Goal: Check status: Check status

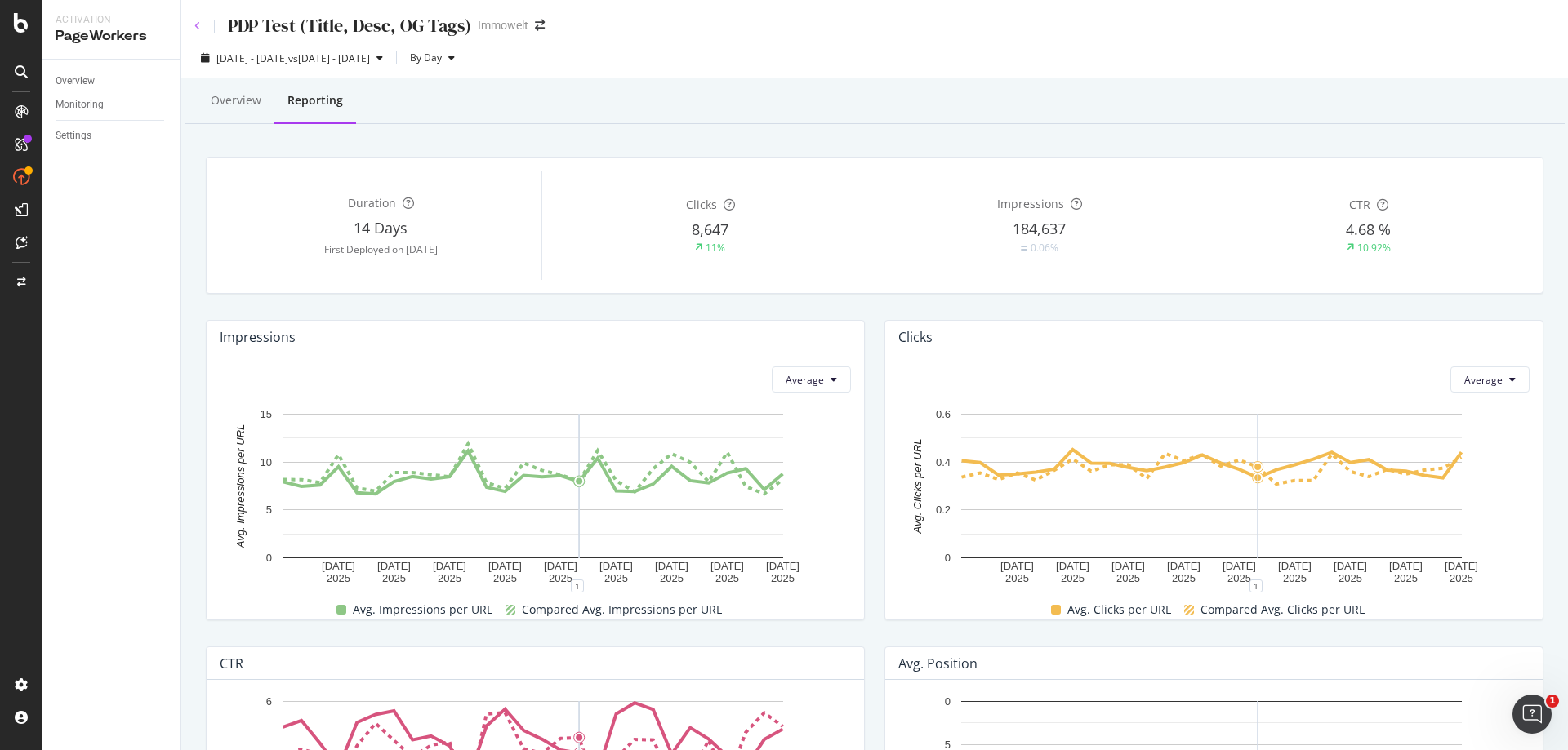
click at [196, 24] on icon at bounding box center [197, 26] width 7 height 10
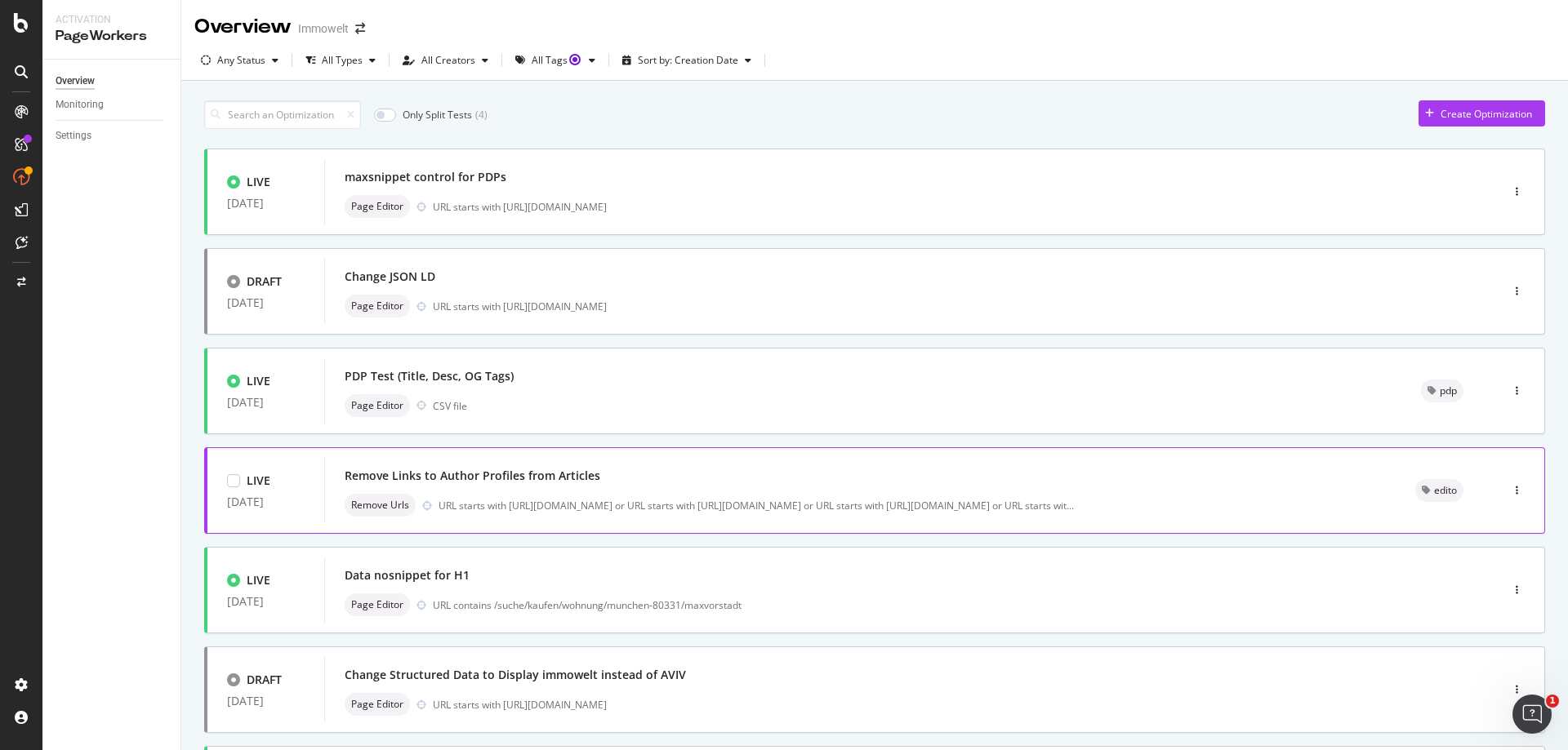
click at [911, 479] on div "Remove Links to Author Profiles from Articles" at bounding box center [860, 476] width 1031 height 22
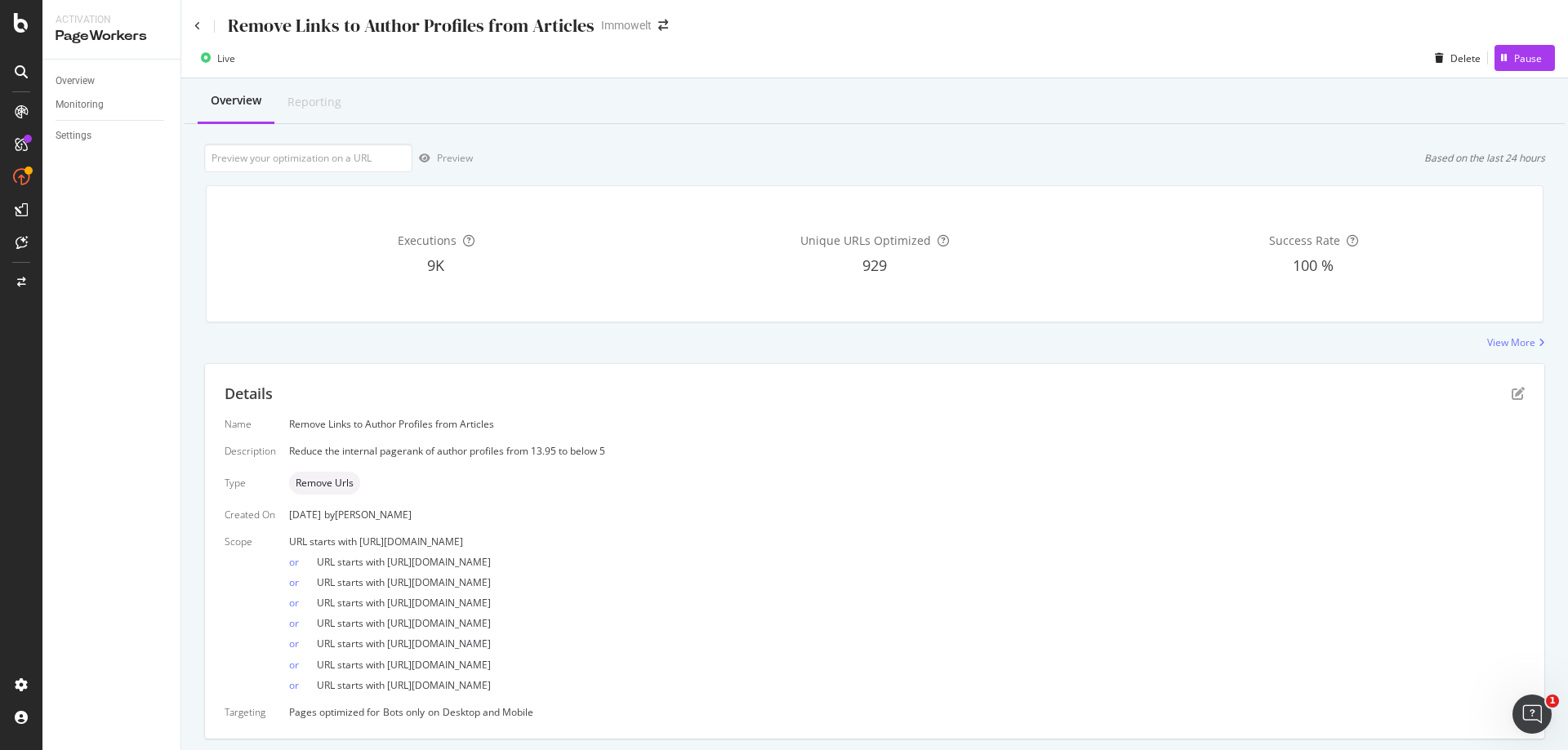
click at [193, 22] on div "Remove Links to Author Profiles from Articles Immowelt" at bounding box center [874, 19] width 1386 height 38
click at [196, 21] on icon at bounding box center [197, 26] width 7 height 10
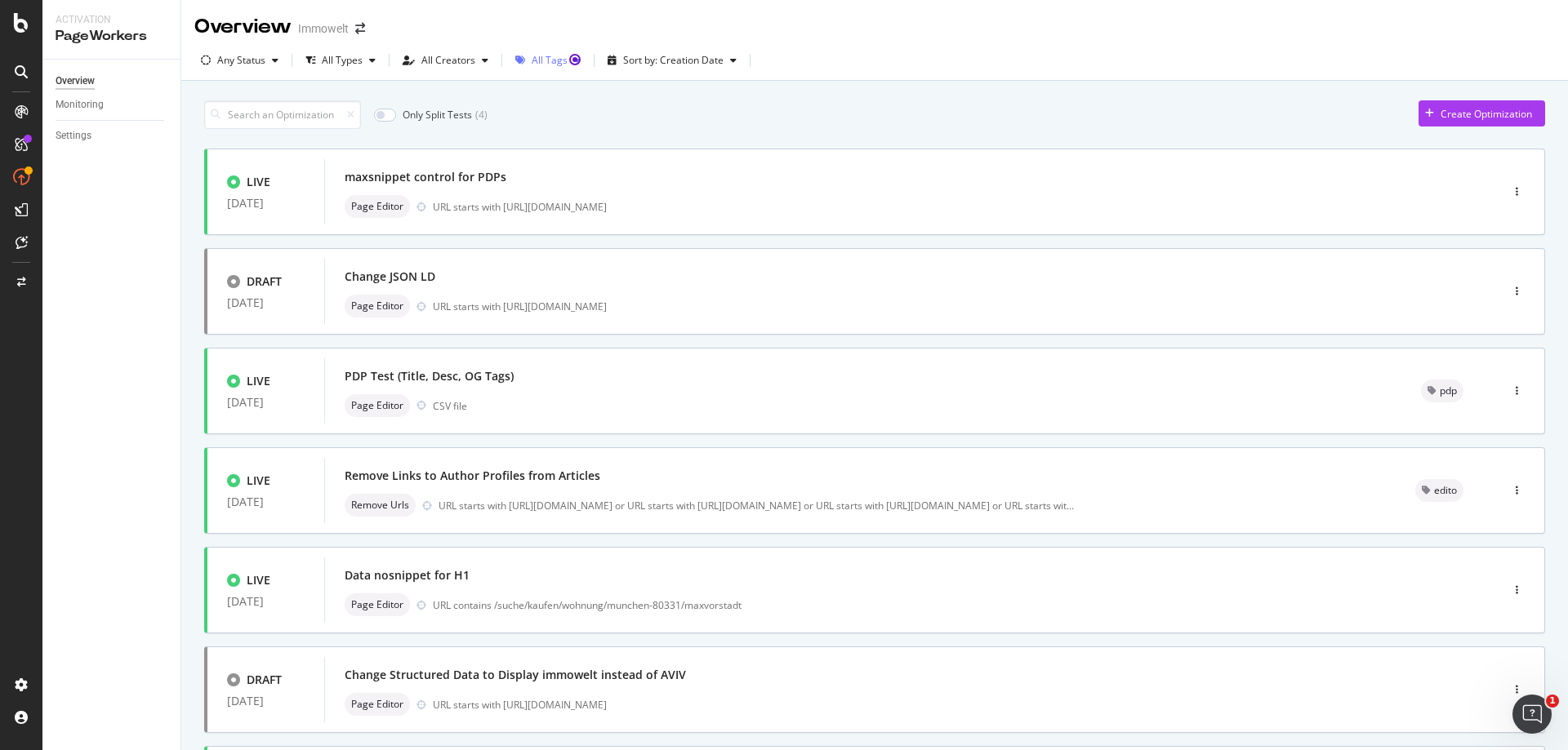
click at [553, 57] on div "All Tags" at bounding box center [549, 61] width 36 height 10
click at [530, 151] on div at bounding box center [526, 147] width 13 height 13
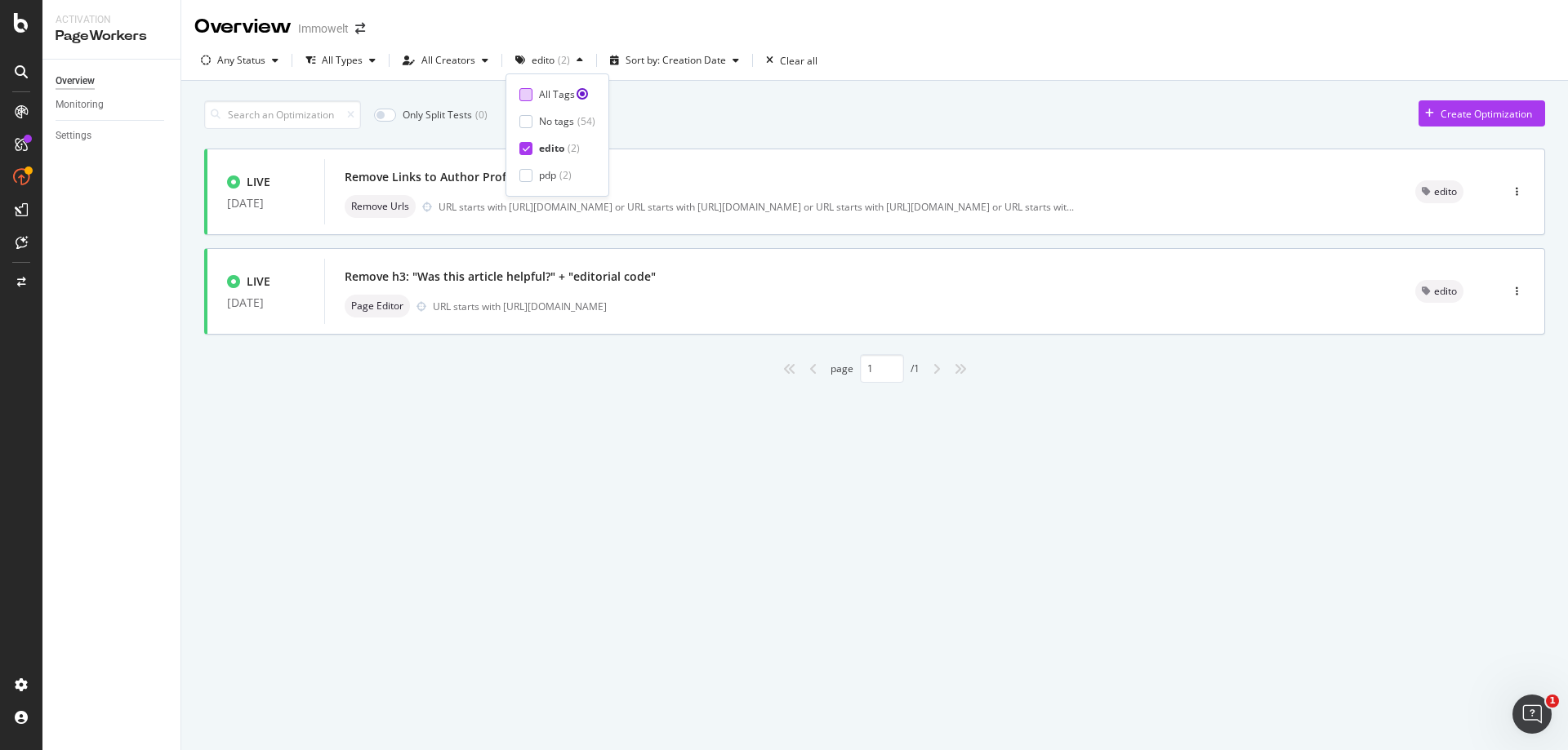
click at [523, 90] on div at bounding box center [526, 94] width 13 height 13
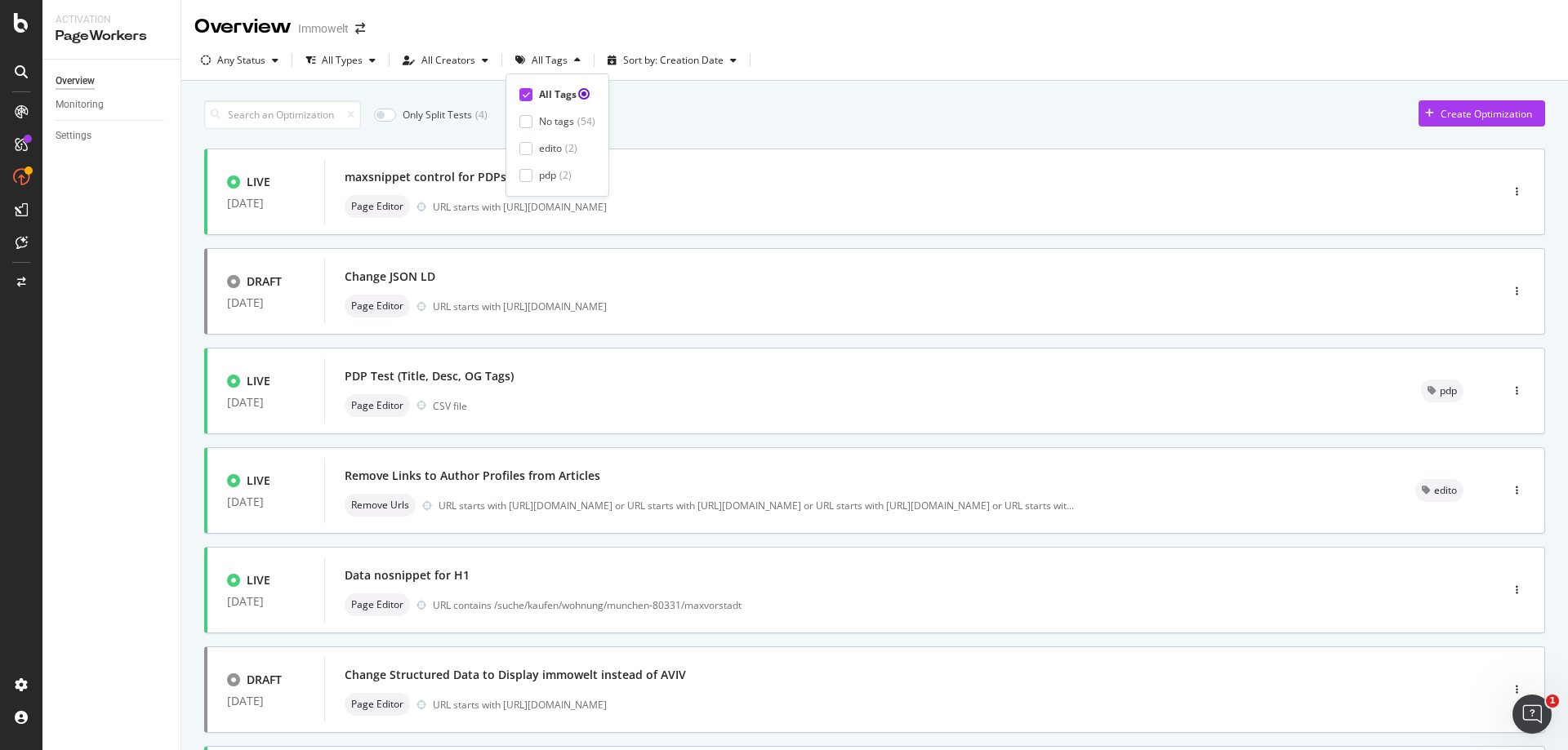
click at [525, 95] on icon at bounding box center [527, 95] width 8 height 8
click at [667, 115] on div "Only Split Tests ( 4 ) Create Optimization" at bounding box center [874, 114] width 1340 height 28
click at [557, 62] on div "All Tags" at bounding box center [557, 61] width 51 height 10
click at [525, 101] on div at bounding box center [526, 94] width 13 height 13
click at [457, 62] on div "All Creators" at bounding box center [447, 61] width 54 height 10
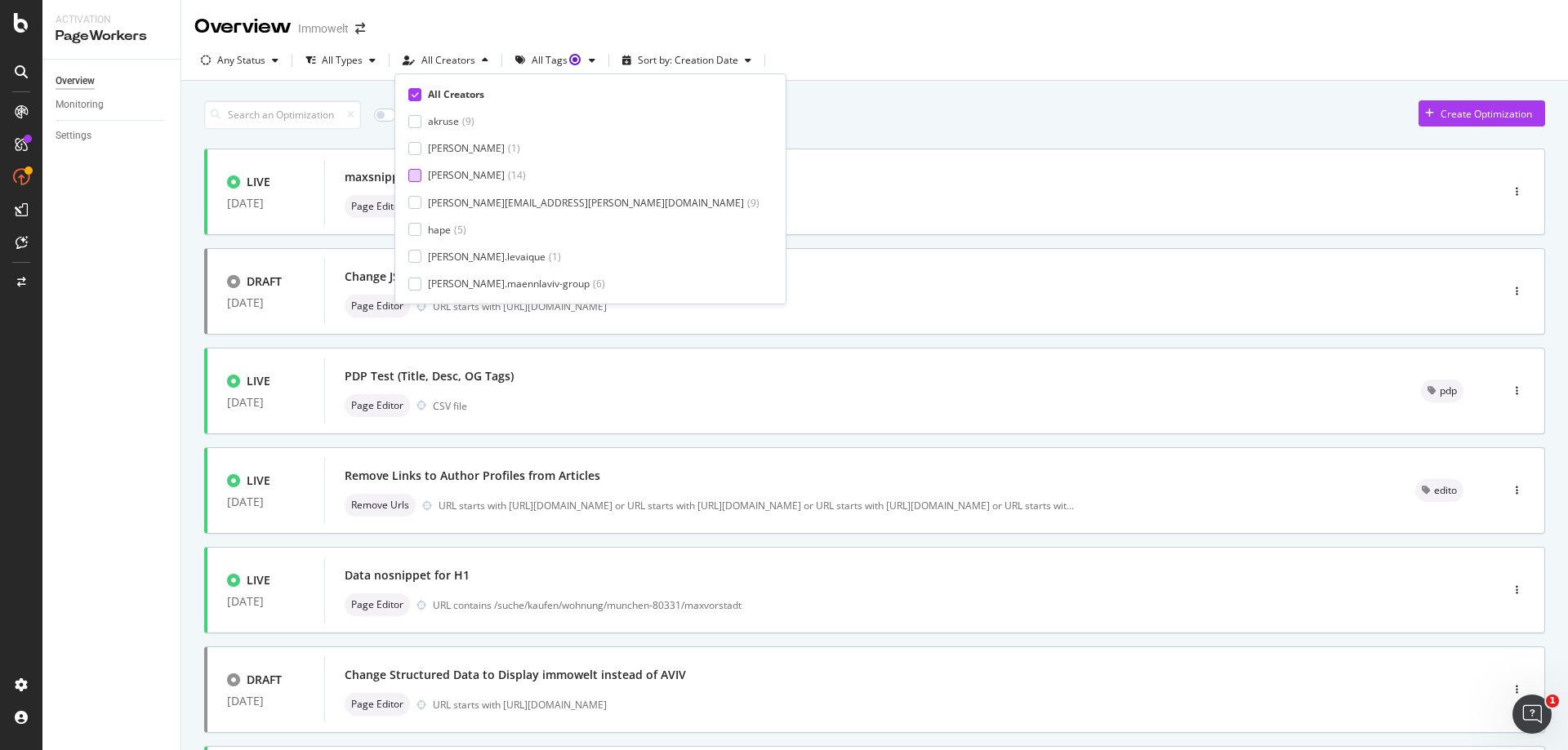
click at [446, 177] on div "[PERSON_NAME]" at bounding box center [466, 175] width 77 height 14
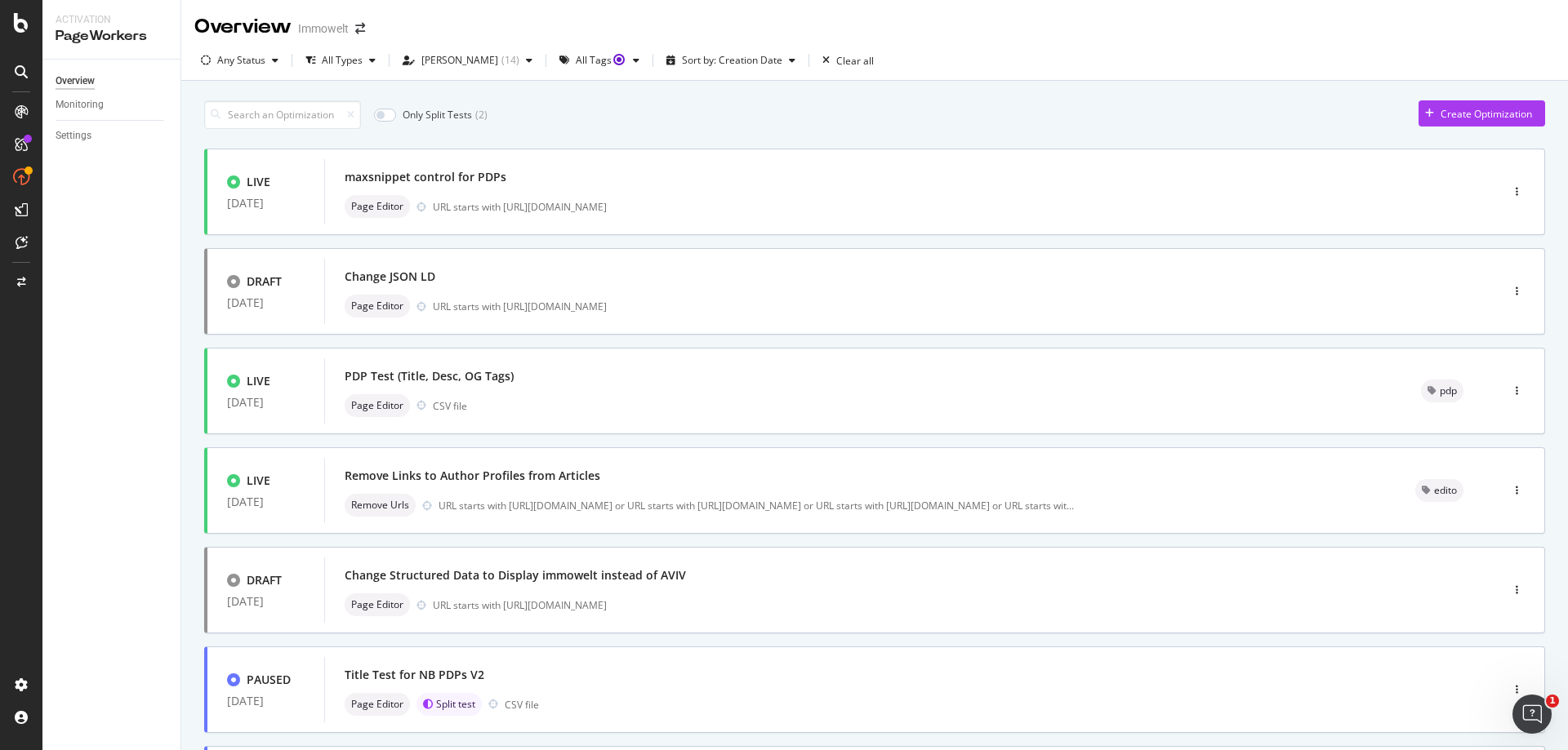
click at [708, 128] on div "Only Split Tests ( 2 ) Create Optimization" at bounding box center [874, 114] width 1340 height 28
click at [440, 62] on div "[PERSON_NAME]" at bounding box center [459, 61] width 77 height 10
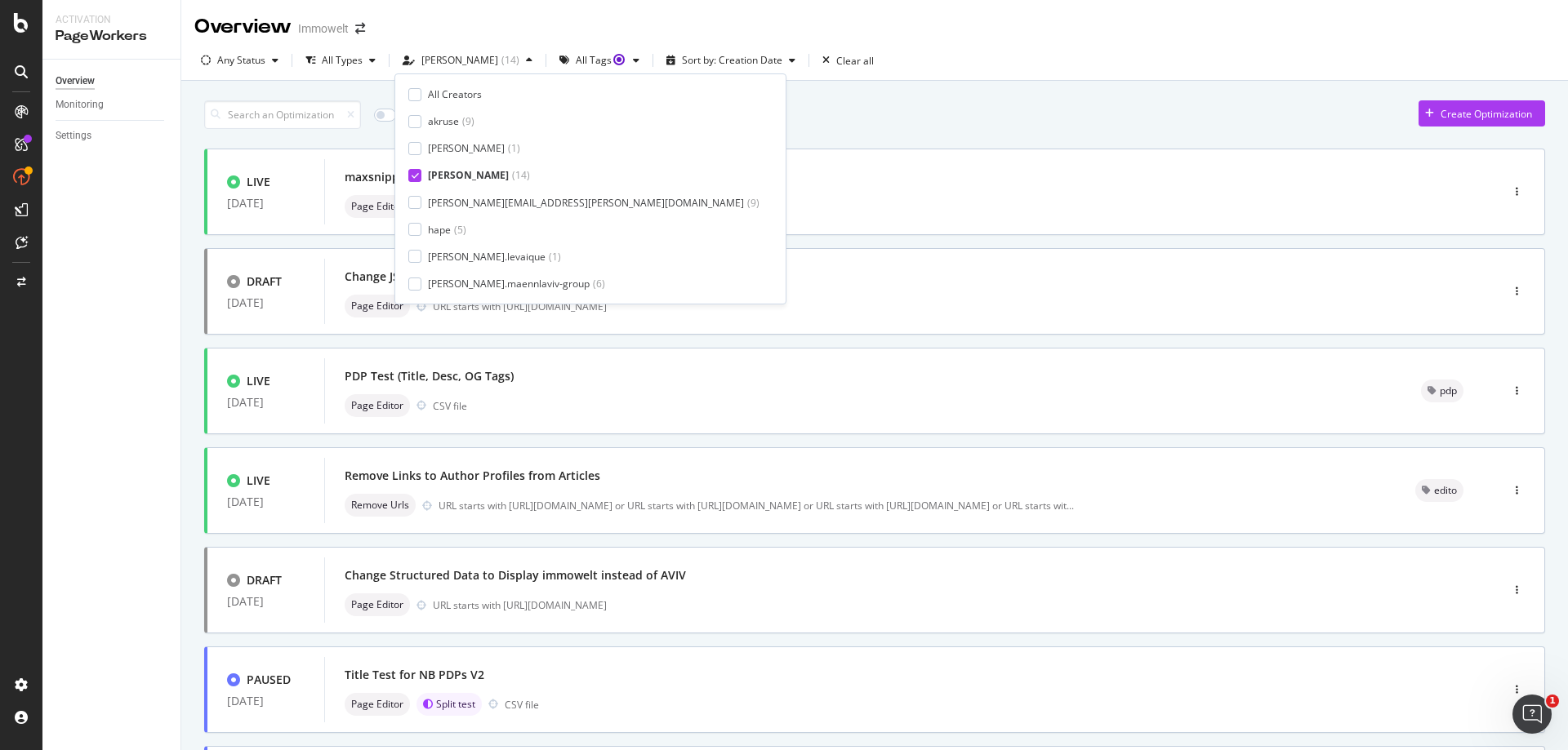
click at [713, 117] on div "Only Split Tests ( 2 ) Create Optimization" at bounding box center [874, 114] width 1340 height 28
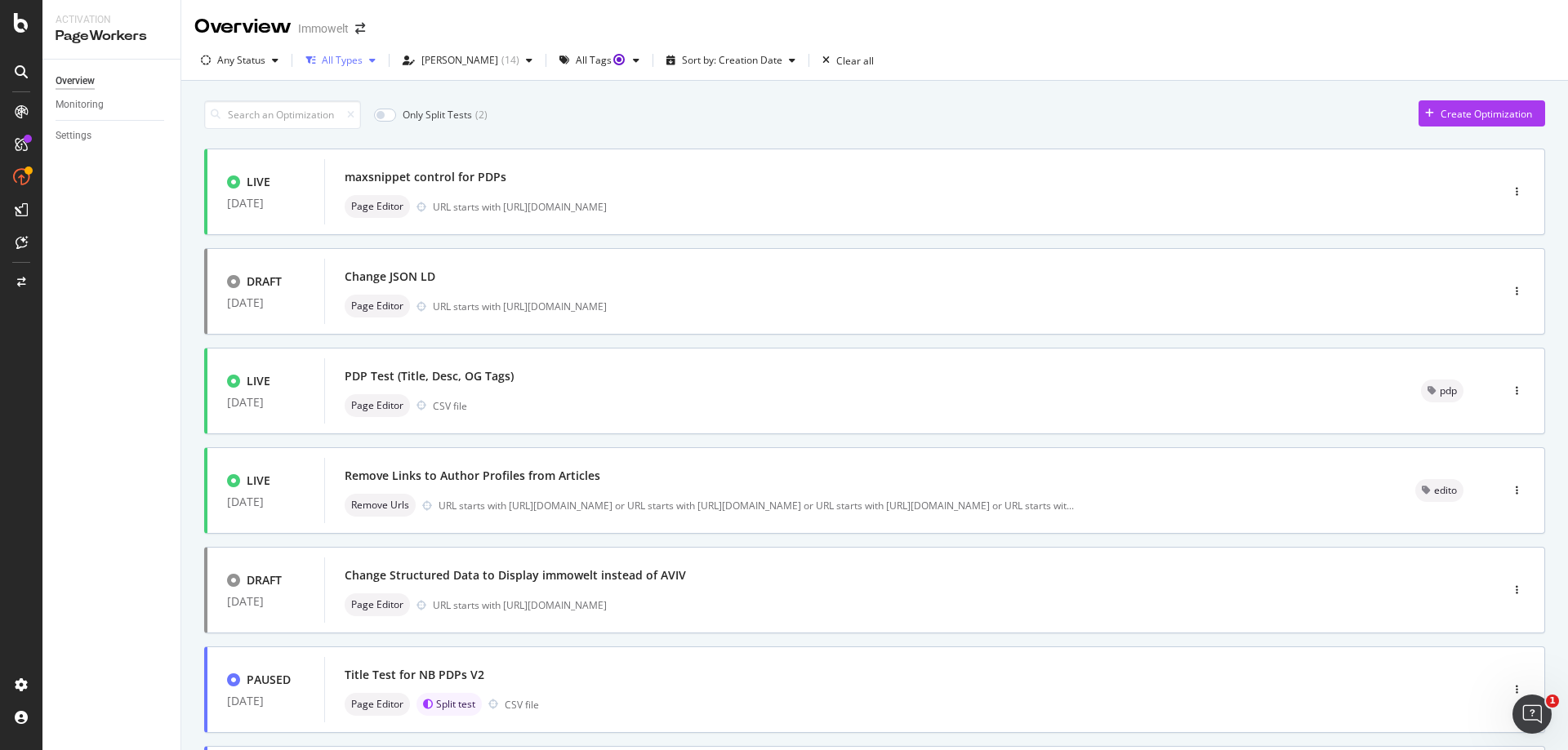
click at [348, 57] on div "All Types" at bounding box center [342, 61] width 41 height 10
click at [563, 126] on div "Only Split Tests ( 2 ) Create Optimization" at bounding box center [874, 114] width 1340 height 28
click at [261, 62] on div "Any Status" at bounding box center [240, 61] width 48 height 10
click at [219, 123] on div at bounding box center [214, 121] width 13 height 13
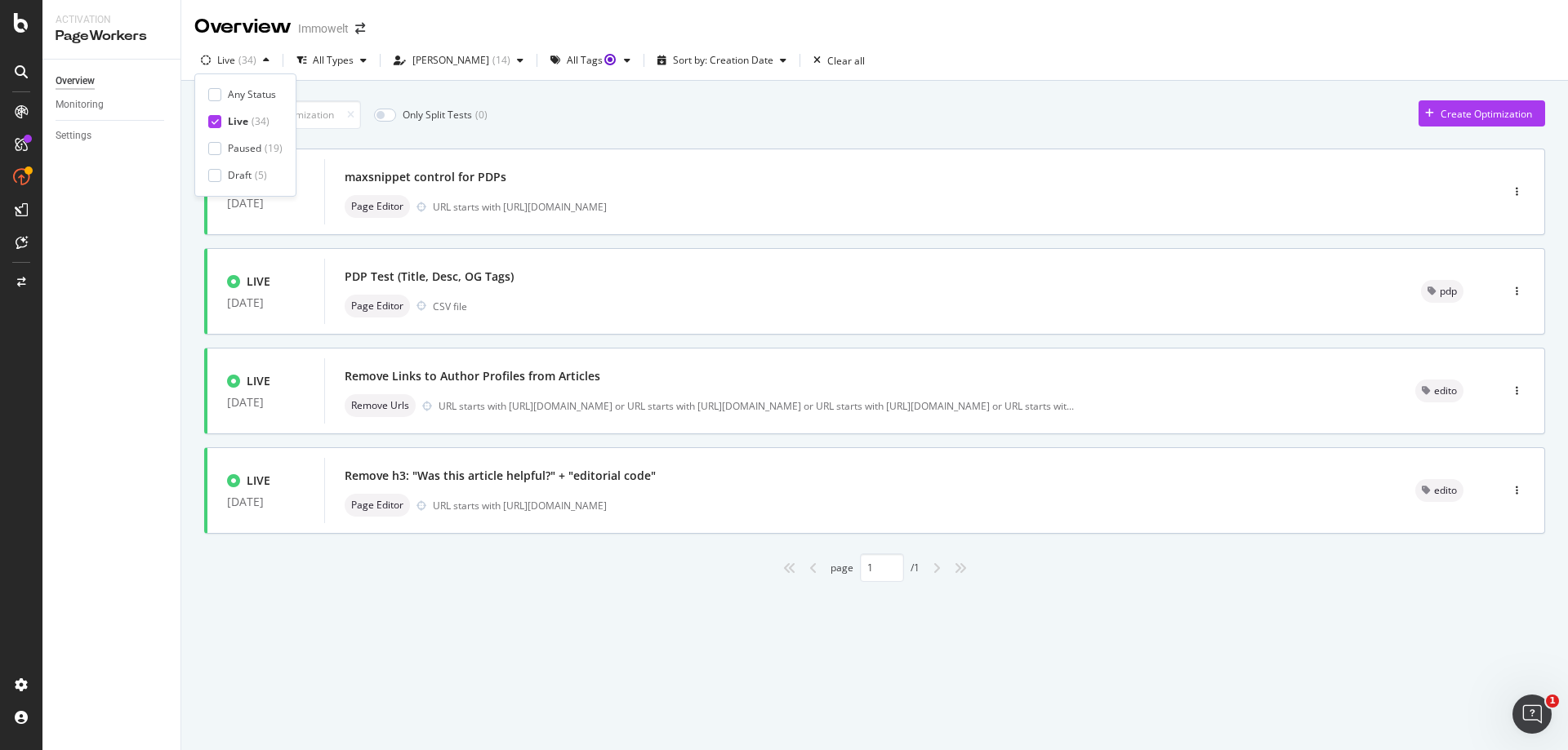
click at [699, 123] on div "Only Split Tests ( 0 ) Create Optimization" at bounding box center [874, 114] width 1340 height 28
click at [708, 475] on div "Remove h3: "Was this article helpful?" + "editorial code"" at bounding box center [860, 476] width 1031 height 22
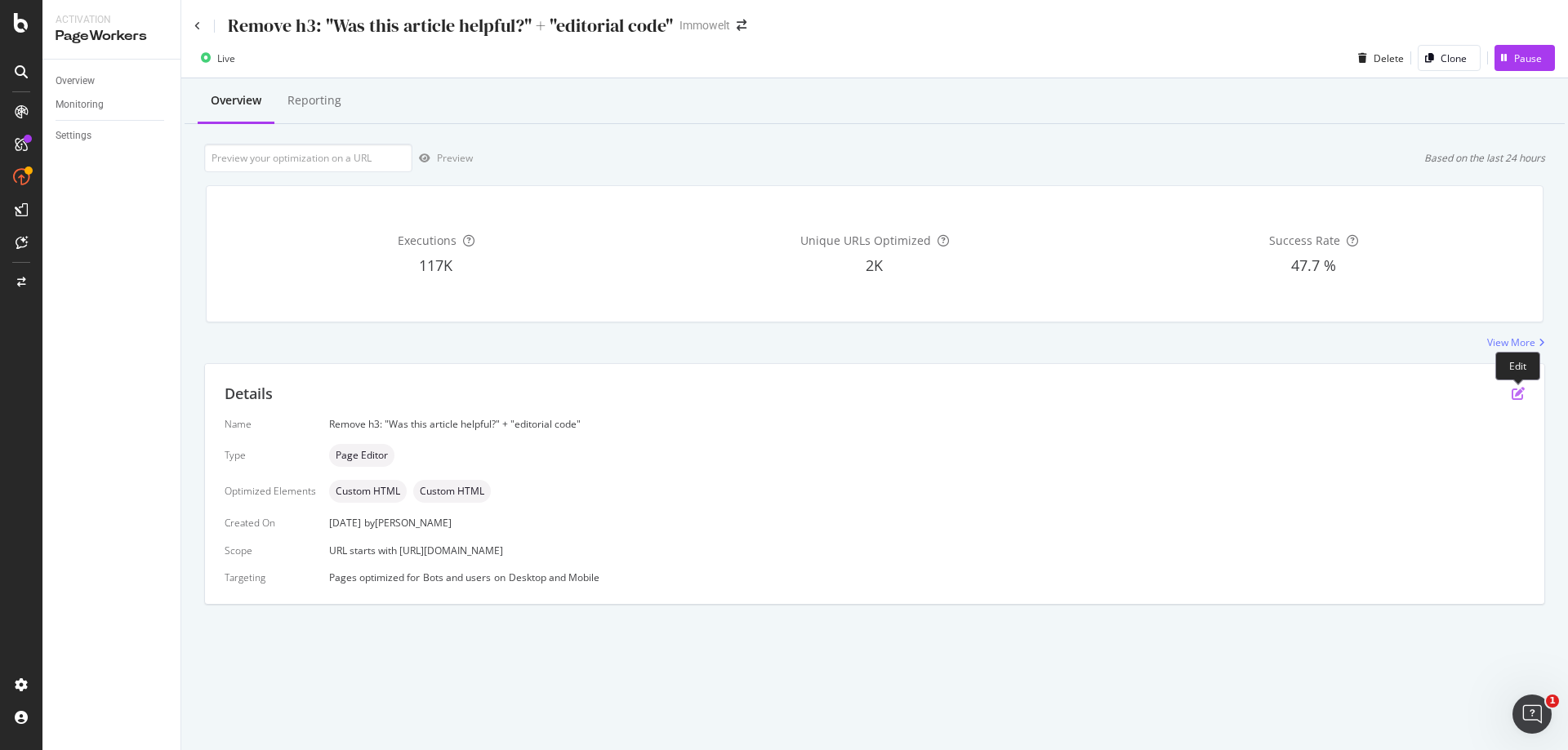
click at [1519, 395] on icon "pen-to-square" at bounding box center [1517, 393] width 13 height 13
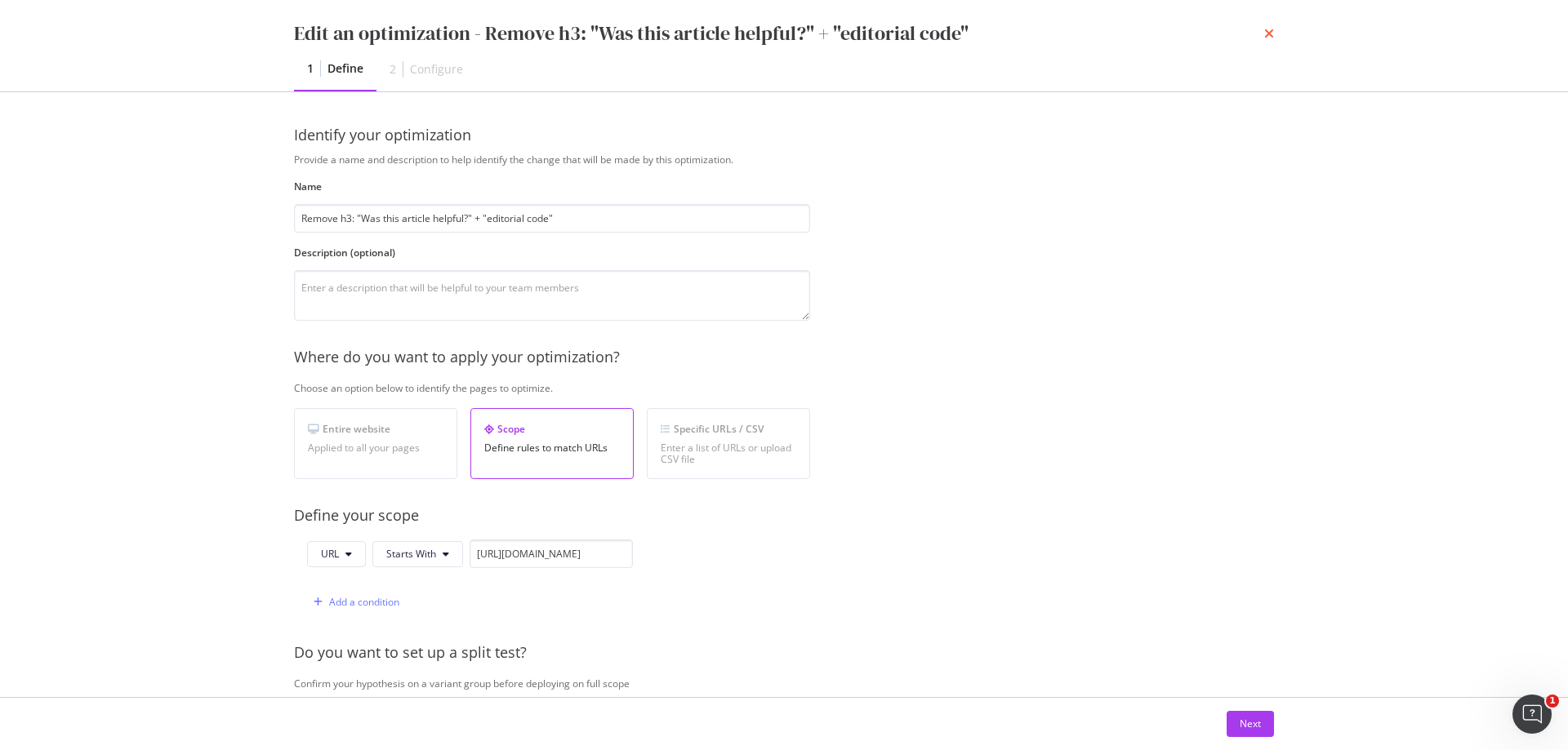
click at [1272, 33] on icon "times" at bounding box center [1269, 33] width 10 height 13
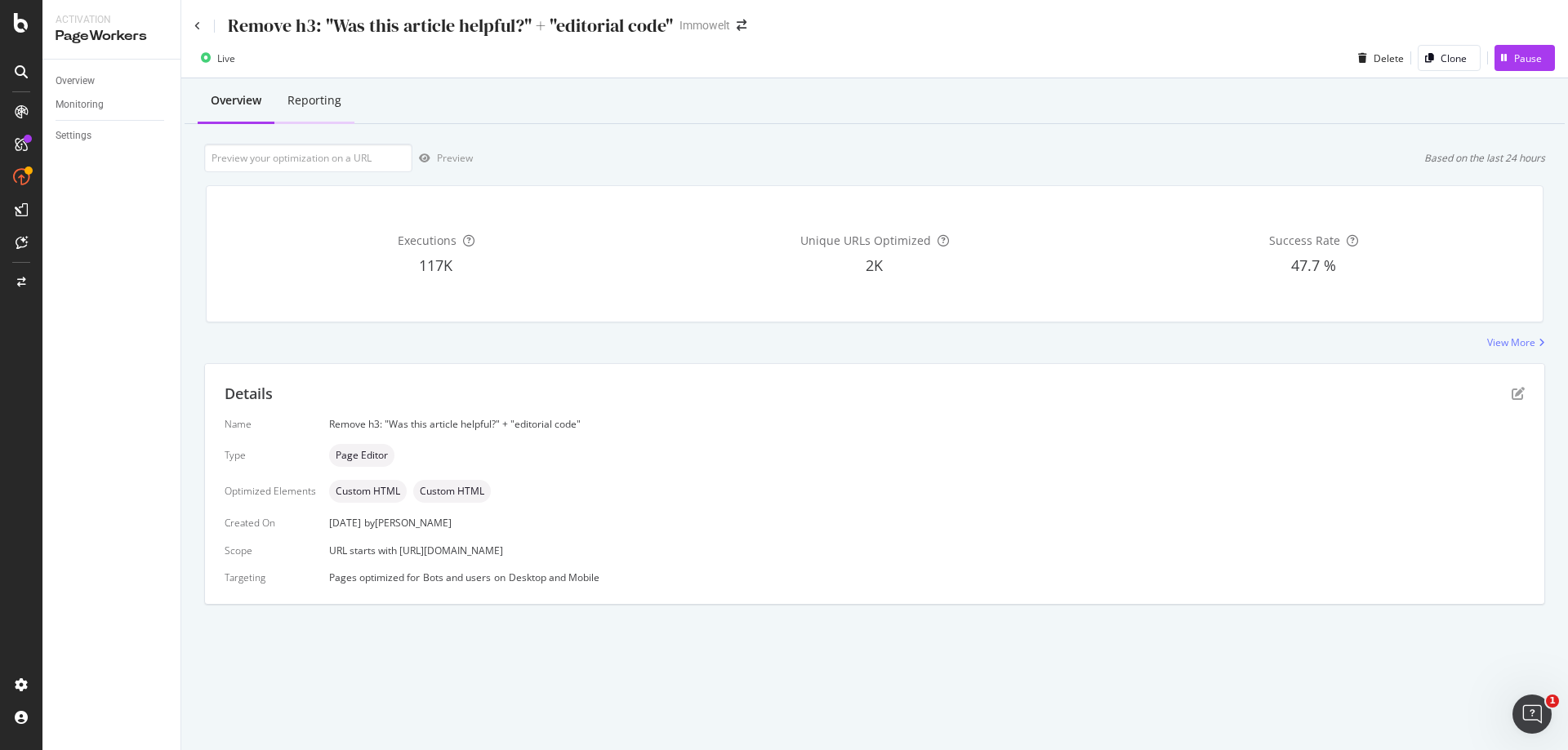
click at [328, 106] on div "Reporting" at bounding box center [314, 100] width 54 height 17
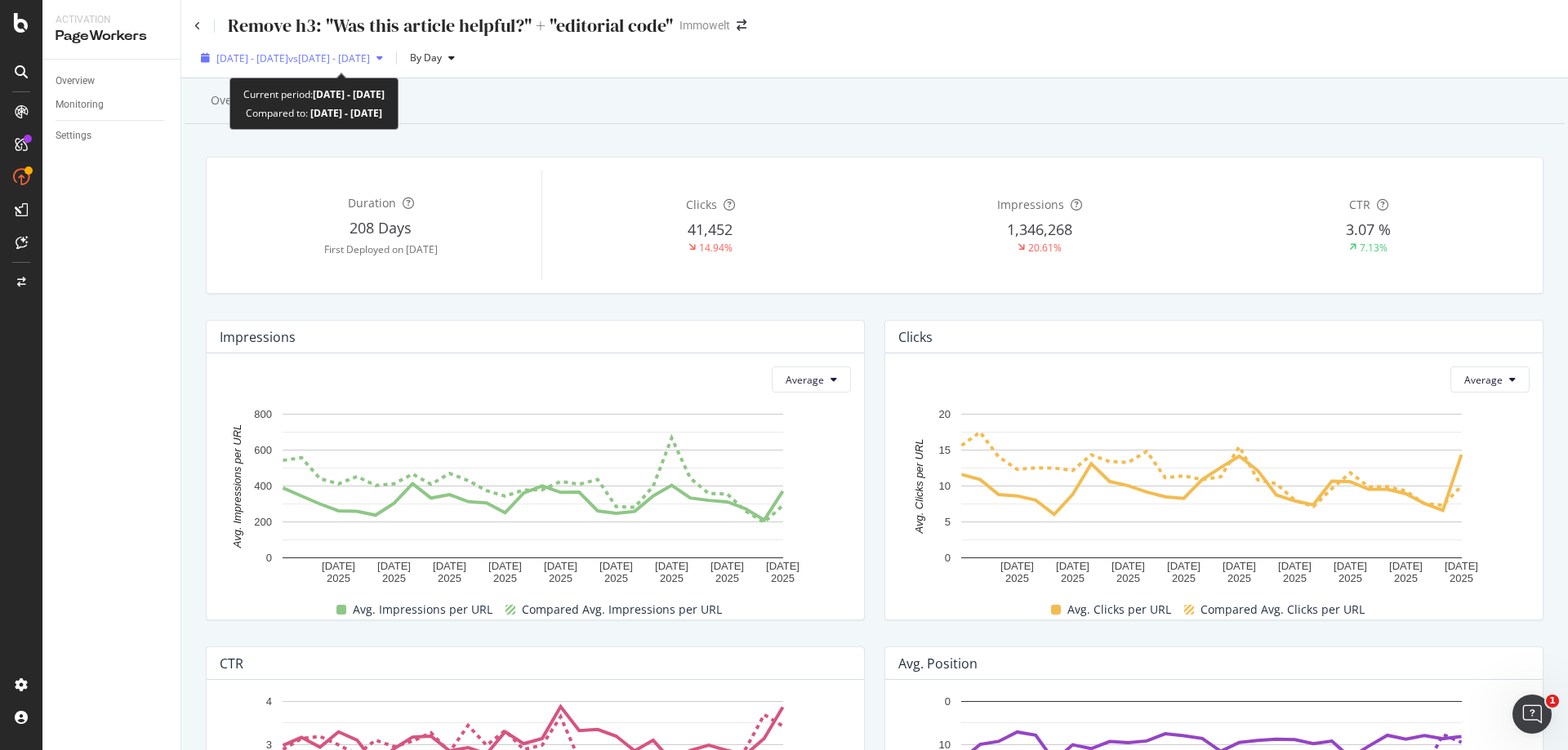
click at [285, 57] on span "[DATE] - [DATE]" at bounding box center [252, 59] width 72 height 14
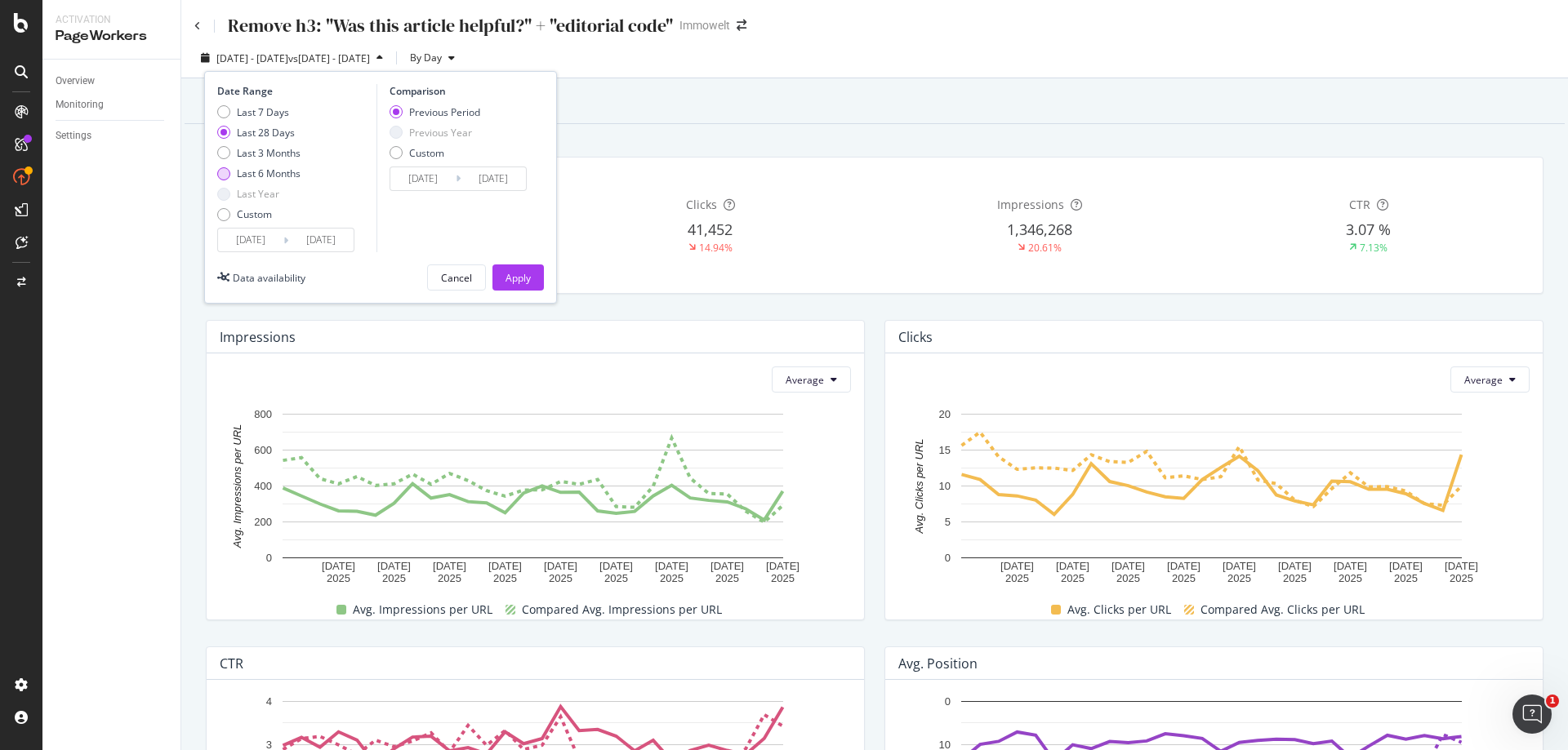
click at [285, 174] on div "Last 6 Months" at bounding box center [268, 173] width 64 height 14
type input "[DATE]"
click at [518, 275] on div "Apply" at bounding box center [518, 277] width 25 height 14
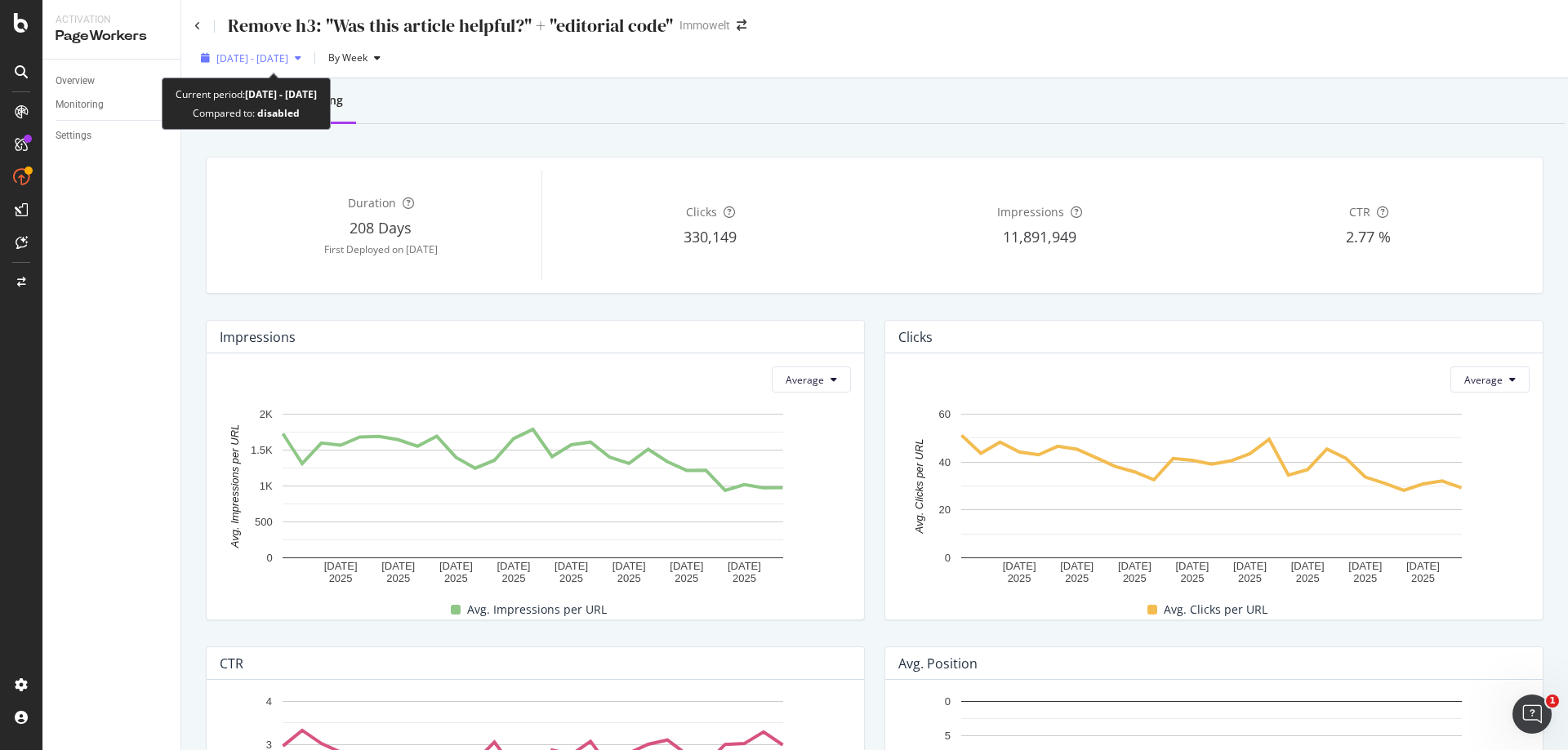
click at [275, 54] on span "[DATE] - [DATE]" at bounding box center [252, 59] width 72 height 14
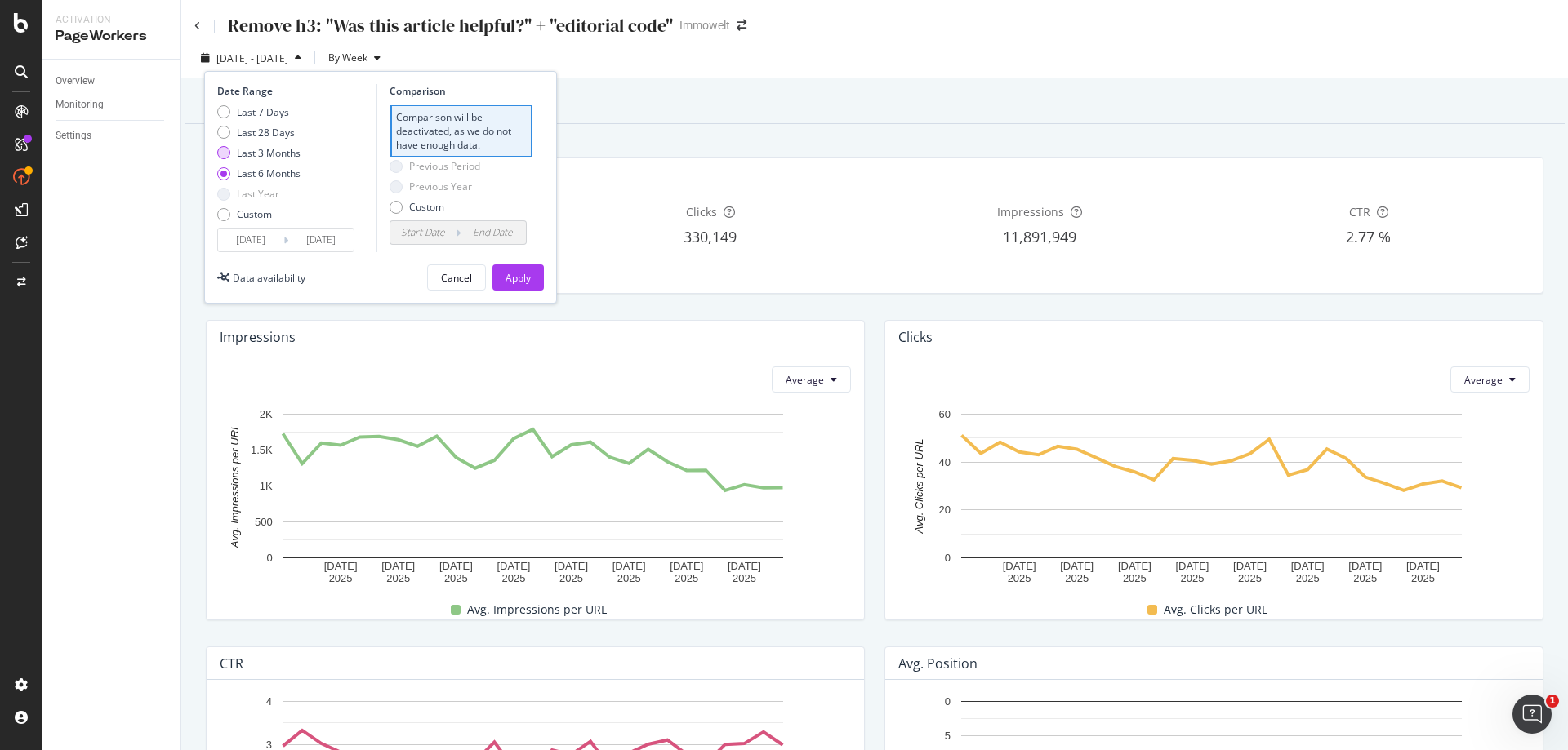
click at [278, 153] on div "Last 3 Months" at bounding box center [268, 153] width 64 height 14
type input "[DATE]"
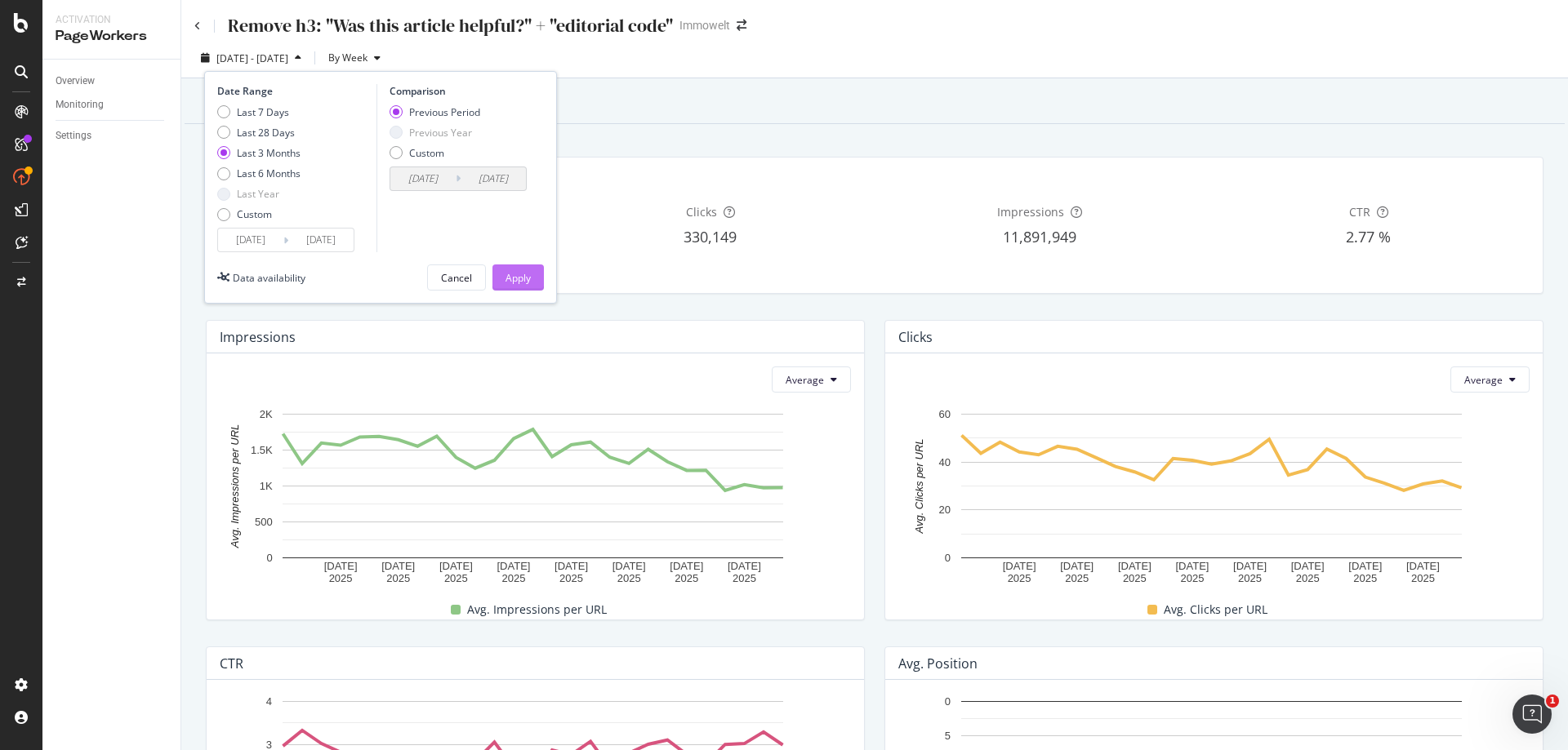
click at [527, 272] on div "Apply" at bounding box center [518, 277] width 25 height 14
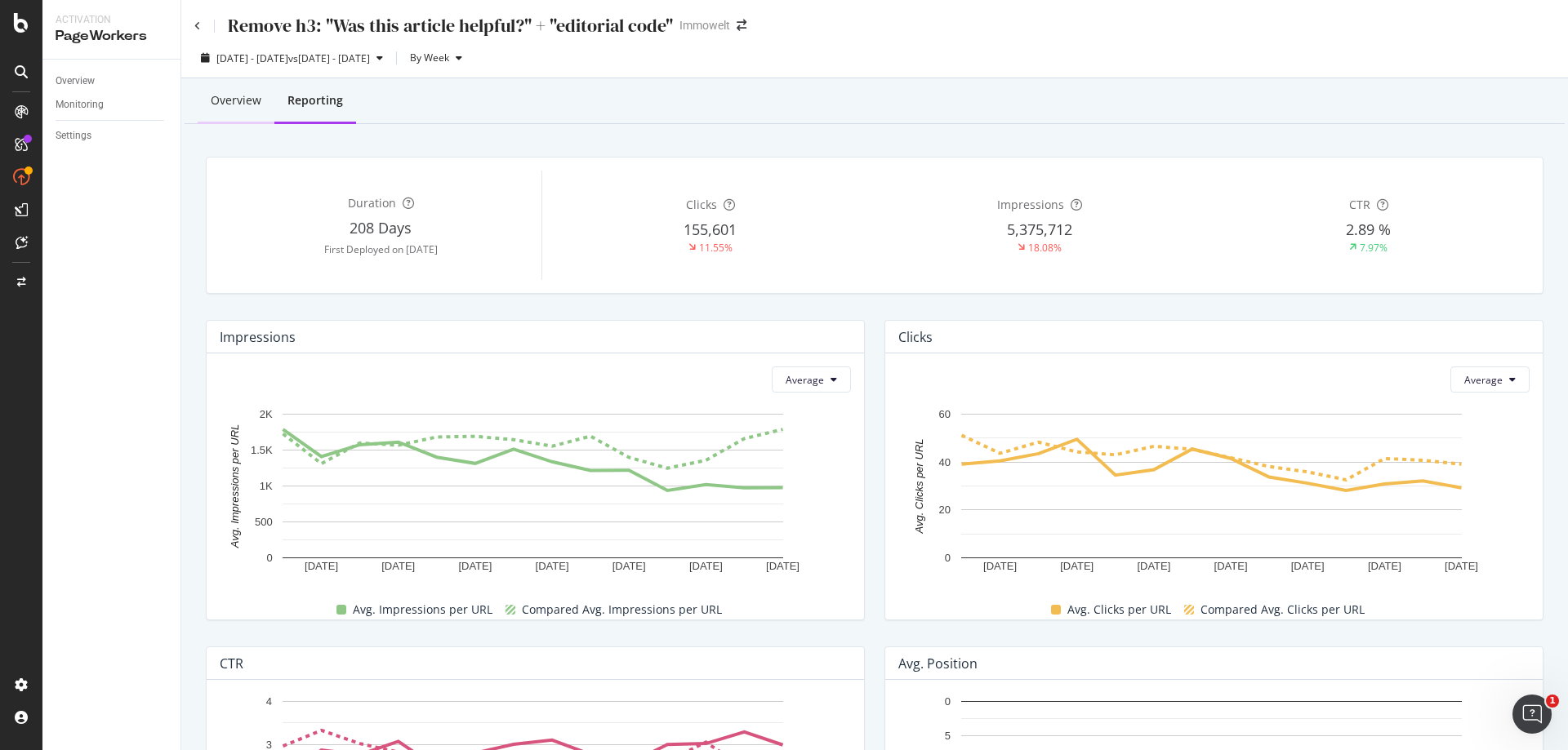
click at [244, 97] on div "Overview" at bounding box center [236, 100] width 51 height 17
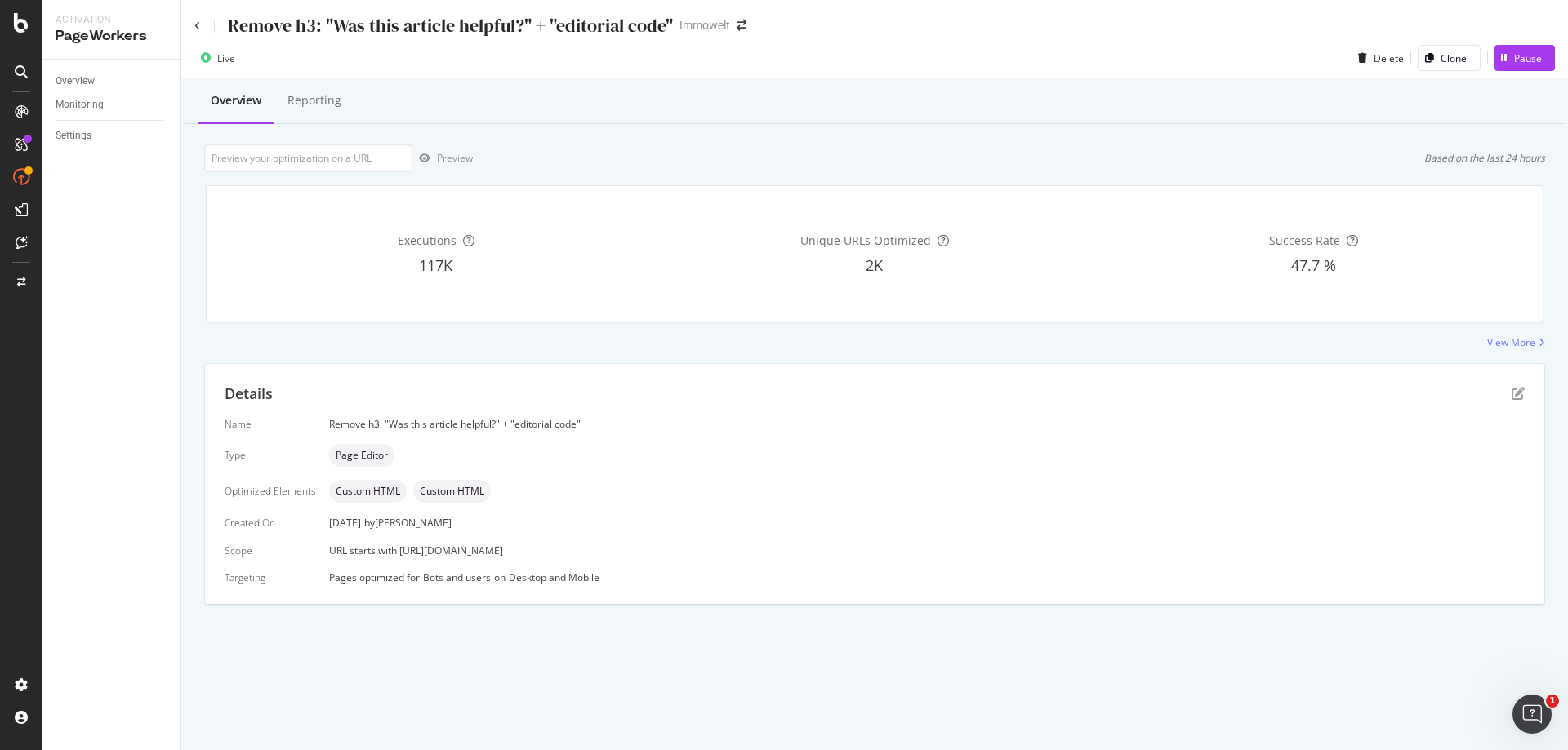
click at [1528, 391] on div "Details Name Remove h3: "Was this article helpful?" + "editorial code" Type Pag…" at bounding box center [874, 484] width 1339 height 240
click at [1518, 389] on icon "pen-to-square" at bounding box center [1517, 393] width 13 height 13
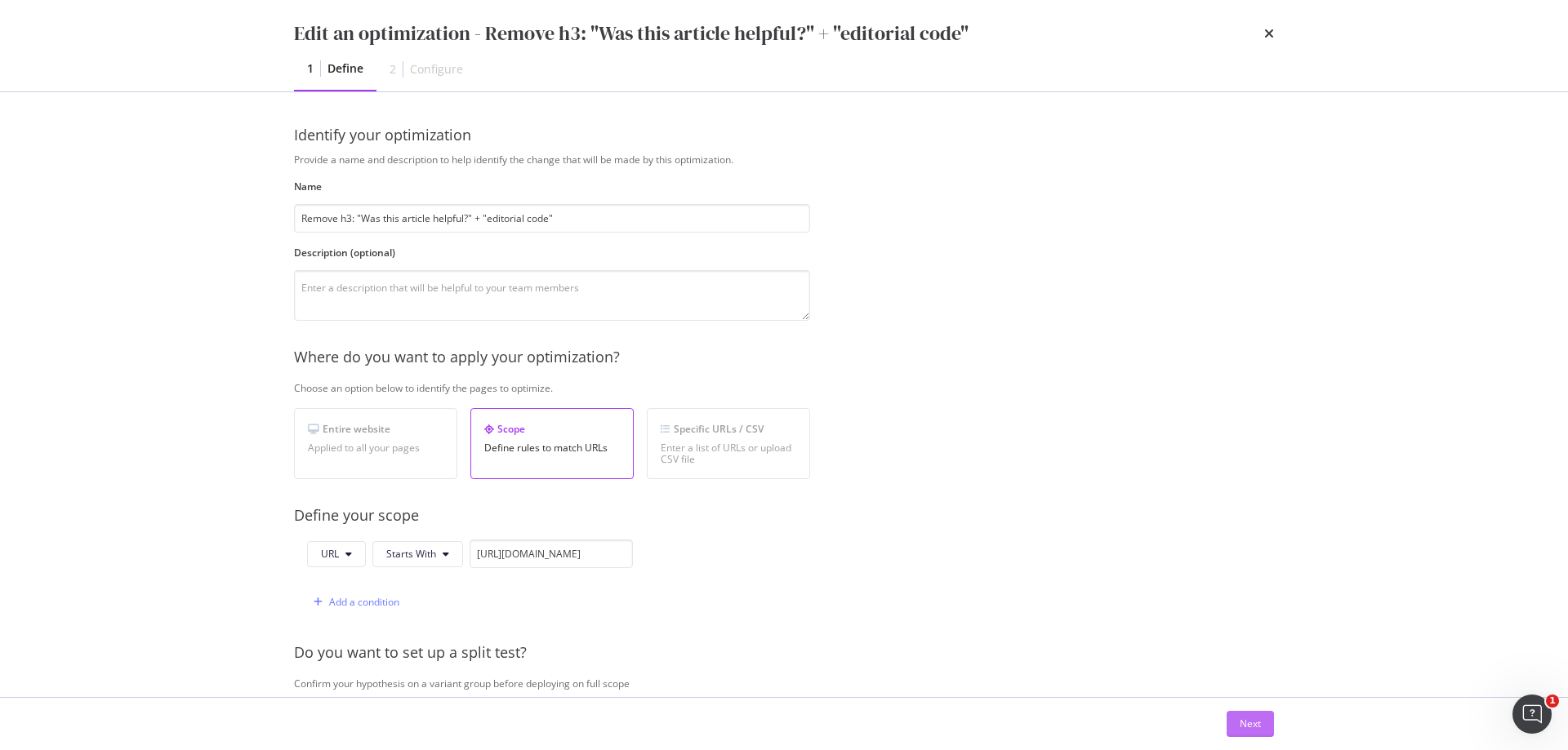
click at [1268, 722] on button "Next" at bounding box center [1250, 724] width 47 height 26
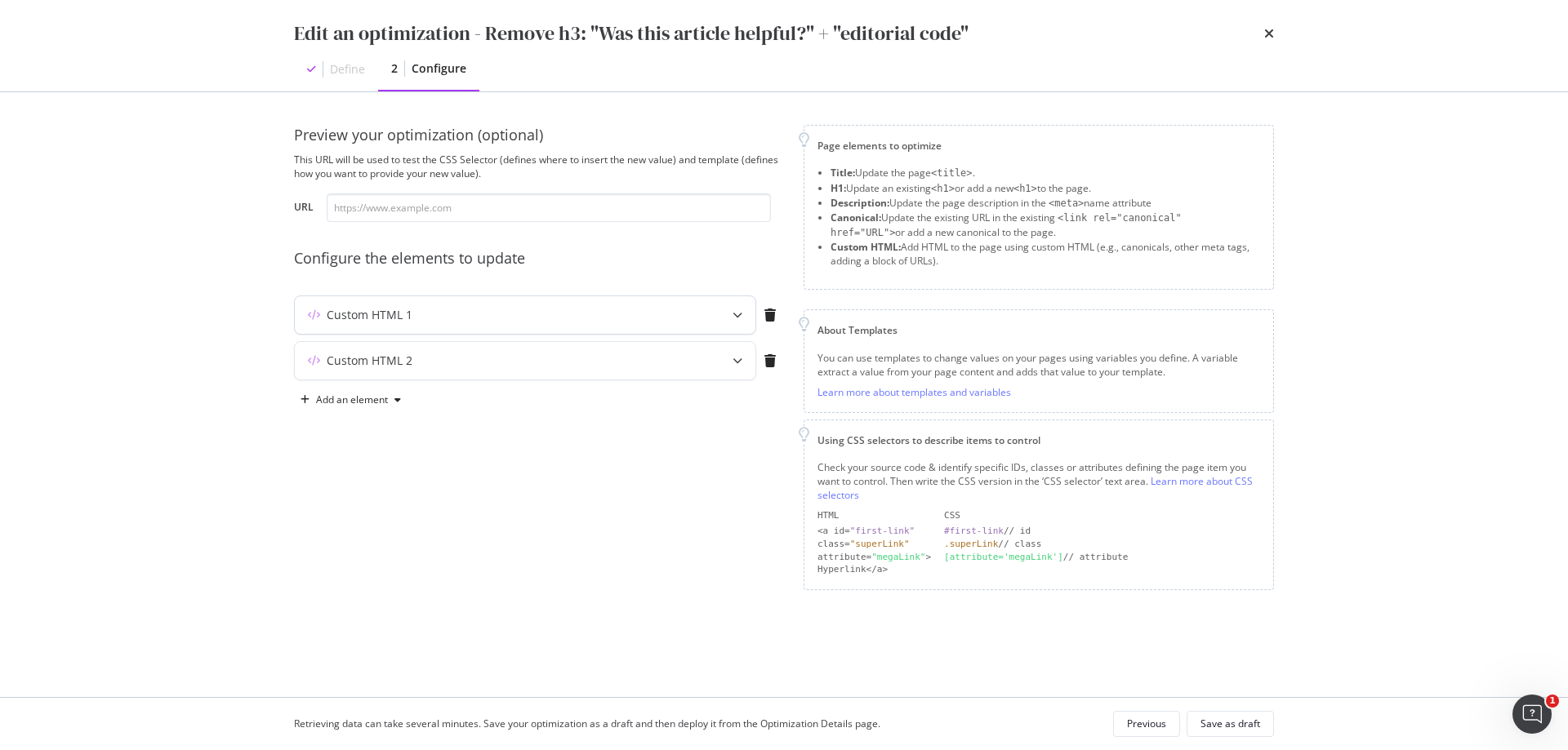
click at [461, 309] on div "Custom HTML 1" at bounding box center [492, 314] width 396 height 17
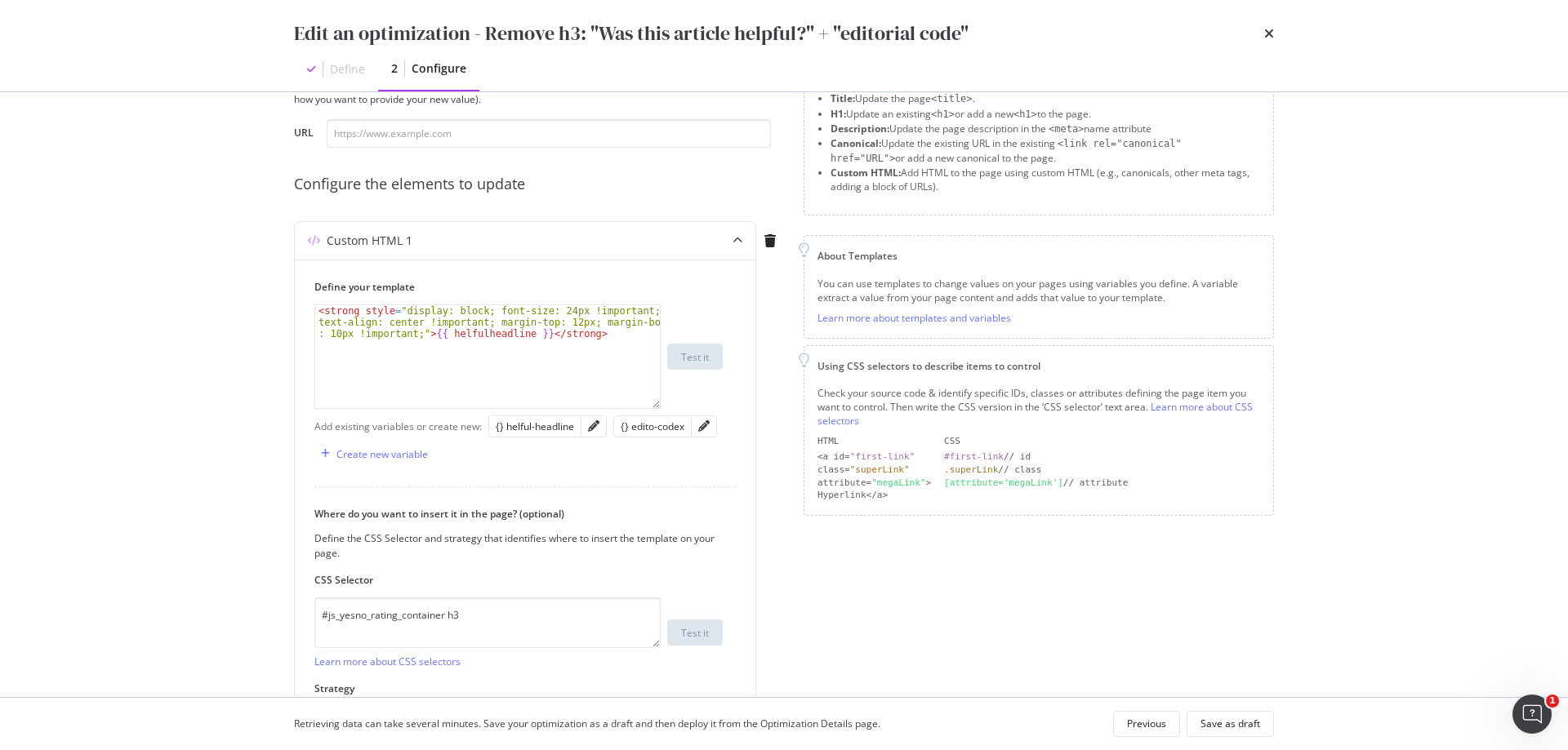
scroll to position [163, 0]
